Goal: Transaction & Acquisition: Purchase product/service

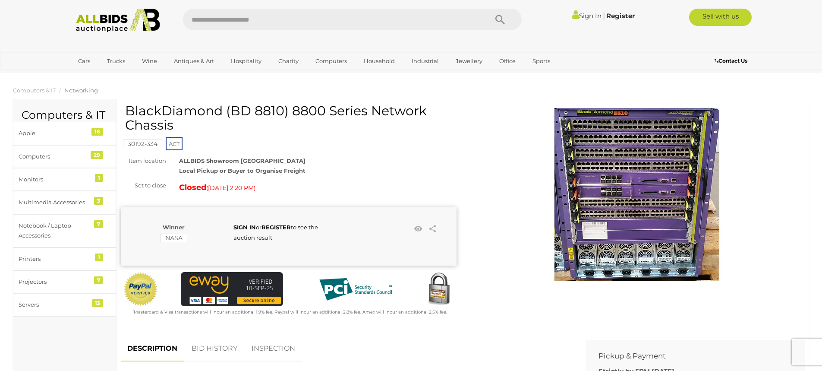
click at [646, 151] on img at bounding box center [637, 194] width 173 height 173
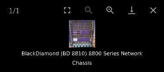
click at [90, 38] on img at bounding box center [82, 34] width 26 height 28
click at [108, 13] on button "Zoom in" at bounding box center [111, 10] width 22 height 20
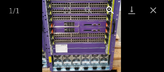
click at [109, 13] on button "Zoom in" at bounding box center [111, 10] width 22 height 20
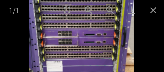
drag, startPoint x: 69, startPoint y: 30, endPoint x: 75, endPoint y: 44, distance: 15.3
click at [75, 44] on img at bounding box center [81, 43] width 105 height 110
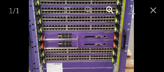
click at [110, 11] on button "Zoom in" at bounding box center [111, 10] width 22 height 20
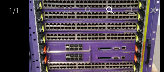
click at [110, 11] on button "Zoom in" at bounding box center [111, 10] width 22 height 20
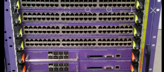
drag, startPoint x: 95, startPoint y: 35, endPoint x: 69, endPoint y: 40, distance: 25.5
click at [69, 40] on img at bounding box center [83, 70] width 158 height 166
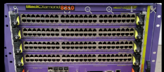
drag, startPoint x: 145, startPoint y: 31, endPoint x: 148, endPoint y: 60, distance: 29.6
